Goal: Book appointment/travel/reservation

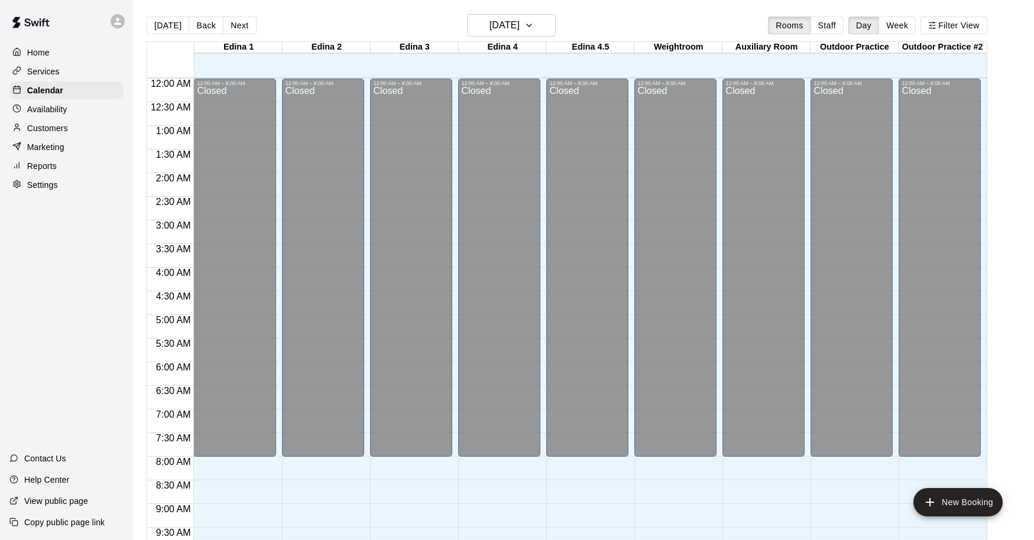
scroll to position [625, 0]
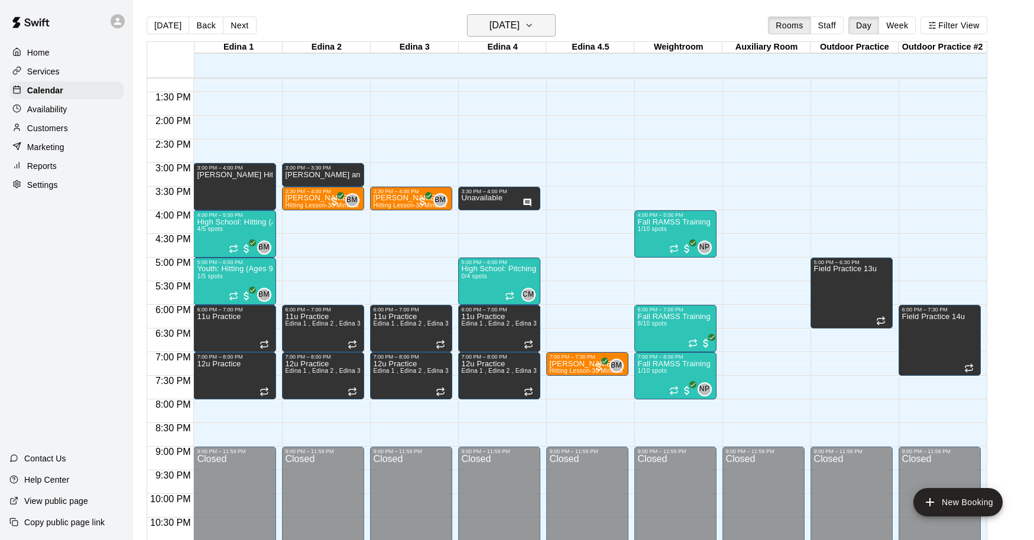
click at [520, 28] on h6 "[DATE]" at bounding box center [504, 25] width 30 height 17
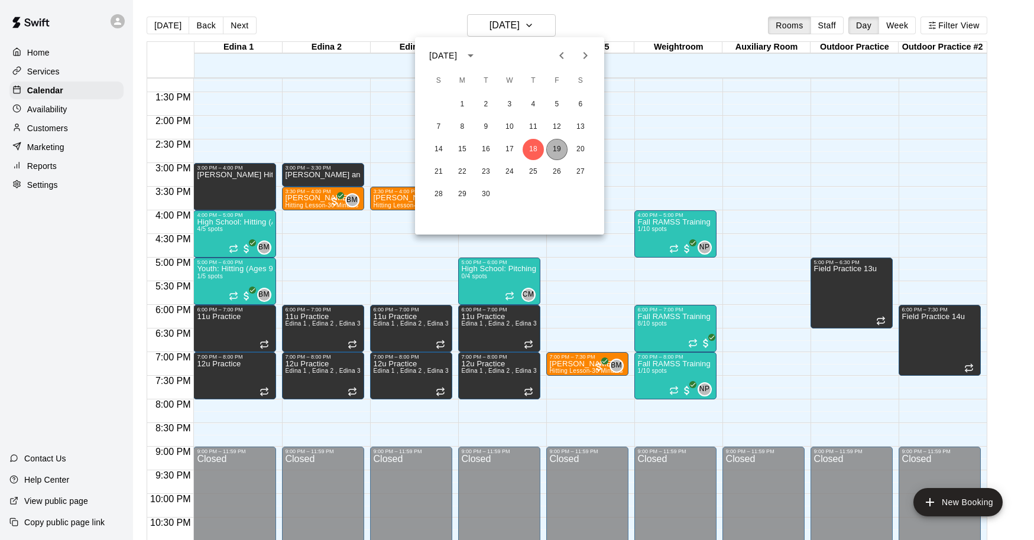
click at [558, 143] on button "19" at bounding box center [556, 149] width 21 height 21
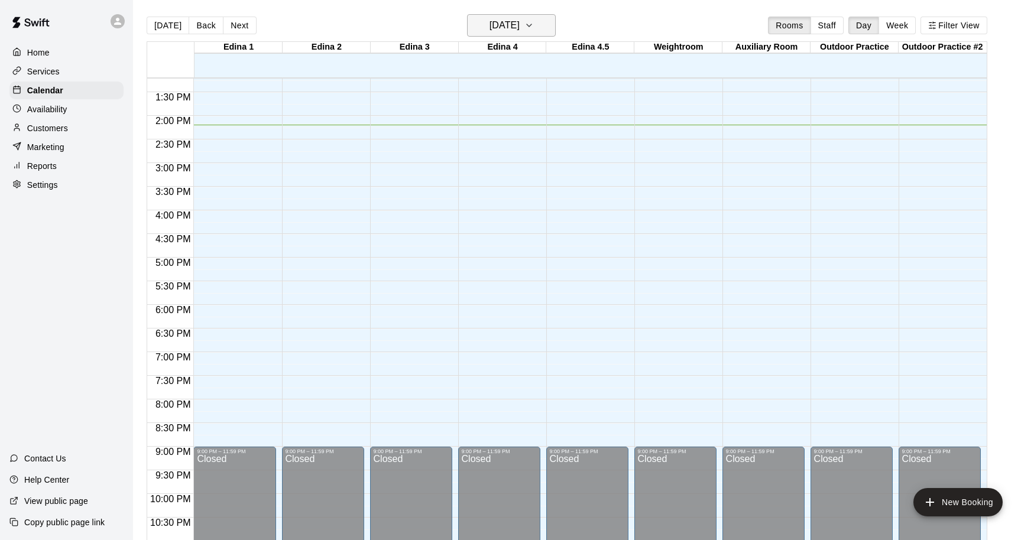
click at [514, 27] on h6 "[DATE]" at bounding box center [504, 25] width 30 height 17
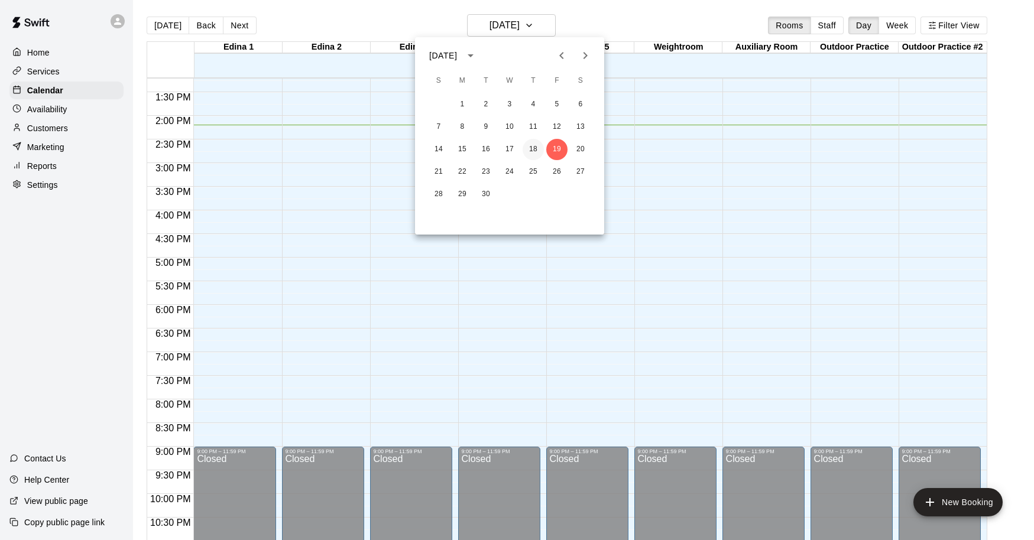
click at [535, 147] on button "18" at bounding box center [532, 149] width 21 height 21
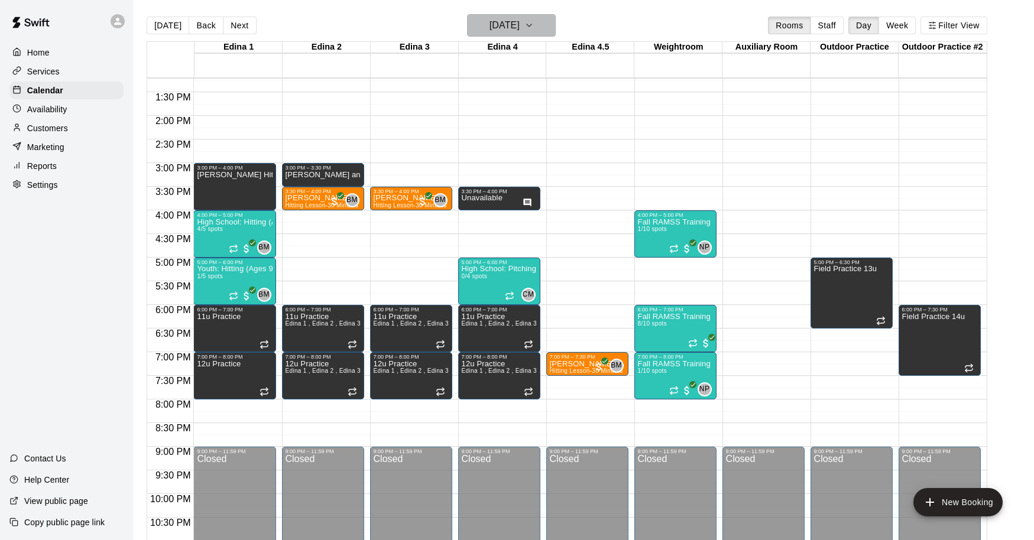
click at [520, 28] on h6 "[DATE]" at bounding box center [504, 25] width 30 height 17
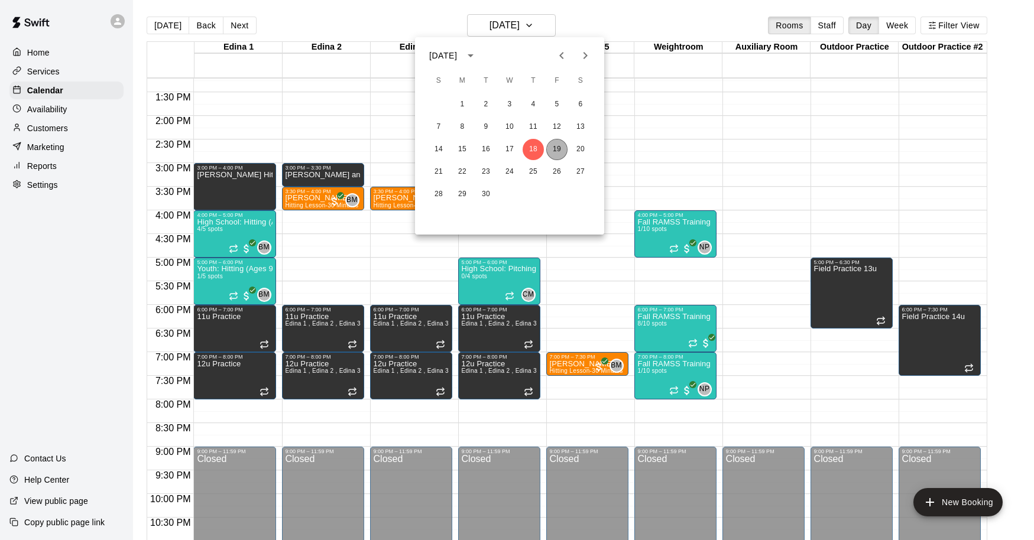
click at [562, 152] on button "19" at bounding box center [556, 149] width 21 height 21
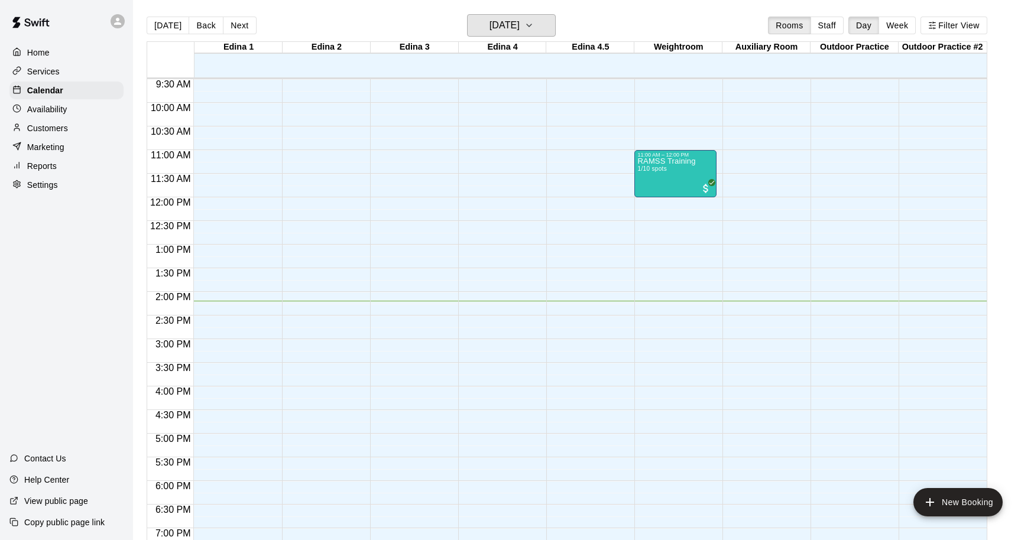
scroll to position [445, 0]
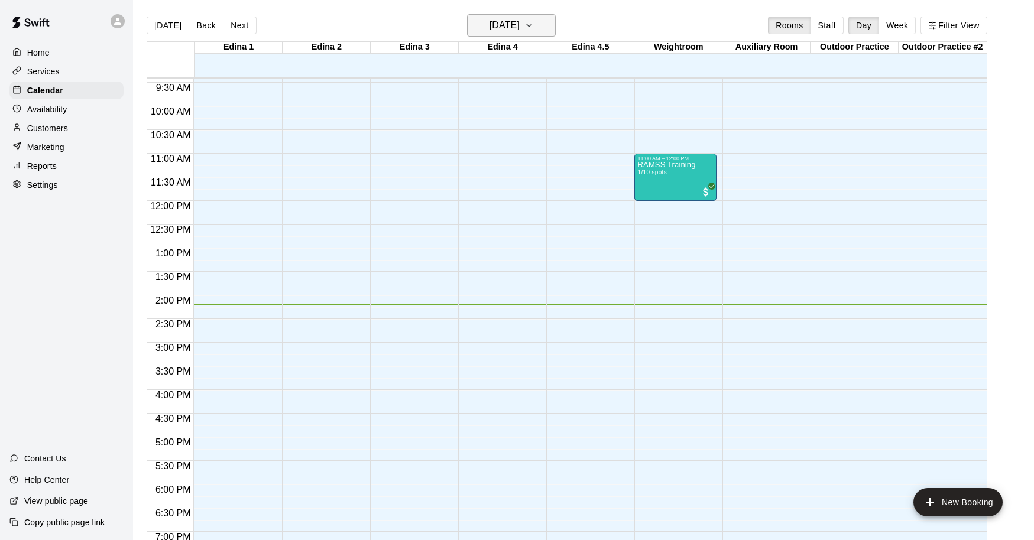
click at [520, 31] on h6 "[DATE]" at bounding box center [504, 25] width 30 height 17
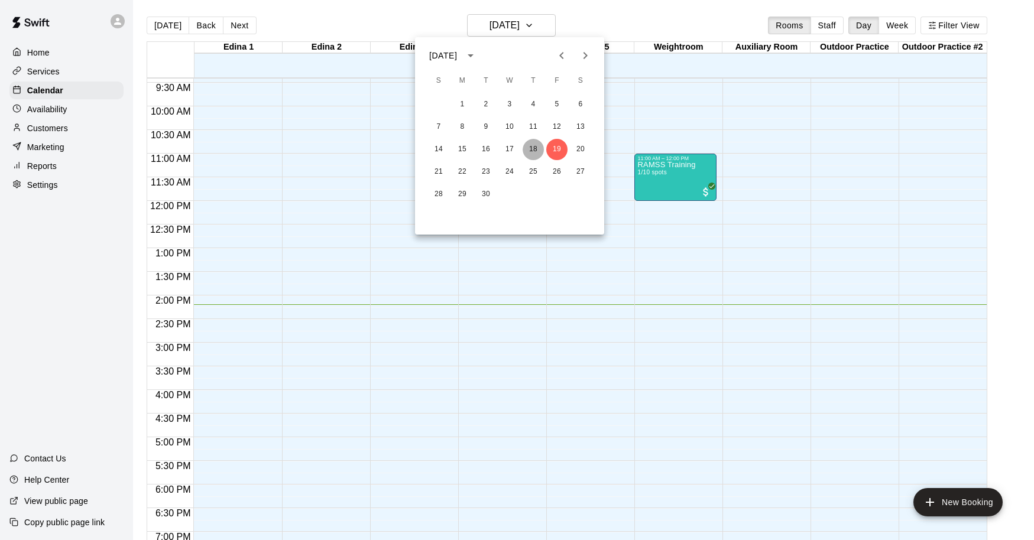
click at [531, 149] on button "18" at bounding box center [532, 149] width 21 height 21
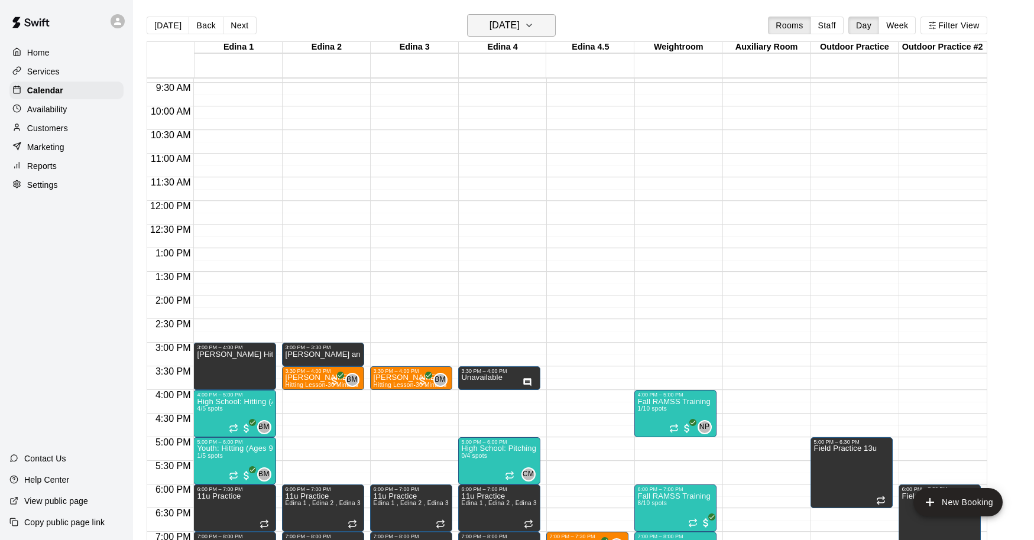
click at [520, 25] on h6 "[DATE]" at bounding box center [504, 25] width 30 height 17
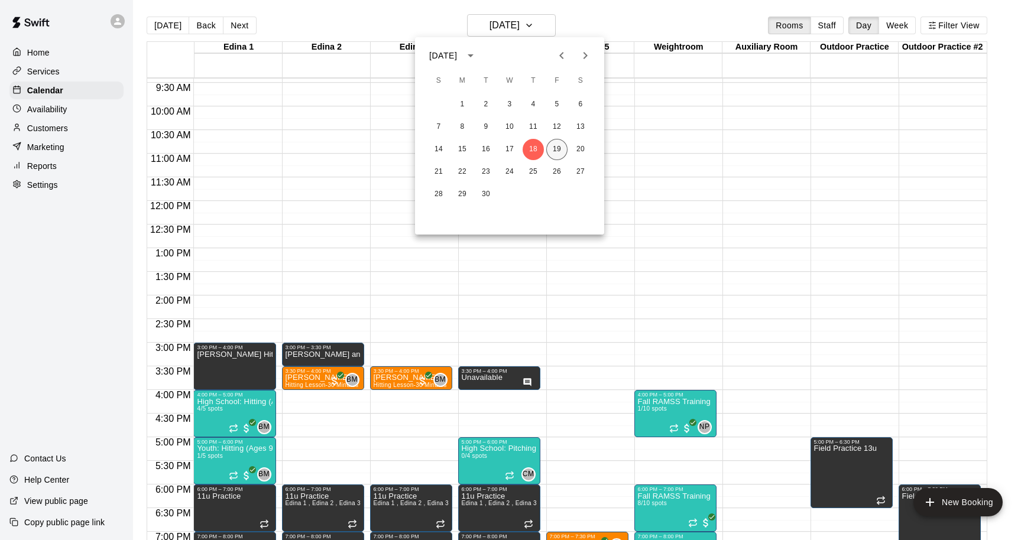
click at [561, 150] on button "19" at bounding box center [556, 149] width 21 height 21
